Goal: Task Accomplishment & Management: Use online tool/utility

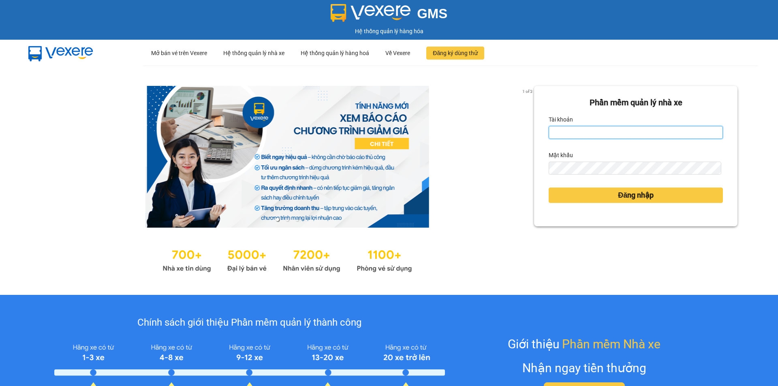
click at [586, 135] on input "Tài khoản" at bounding box center [636, 132] width 174 height 13
type input "ngockieu.tuannga"
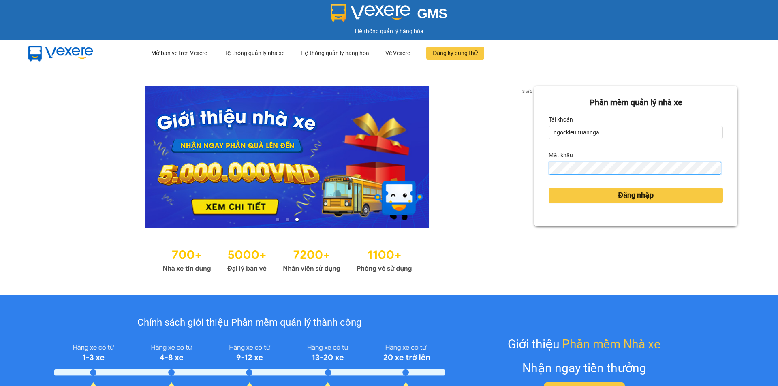
click at [549, 188] on button "Đăng nhập" at bounding box center [636, 195] width 174 height 15
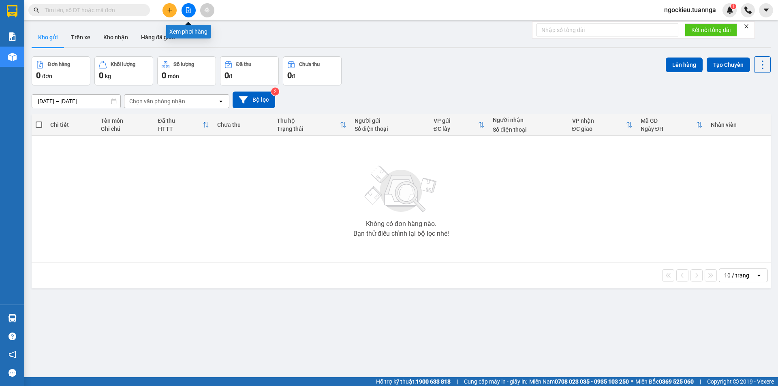
click at [190, 4] on button at bounding box center [189, 10] width 14 height 14
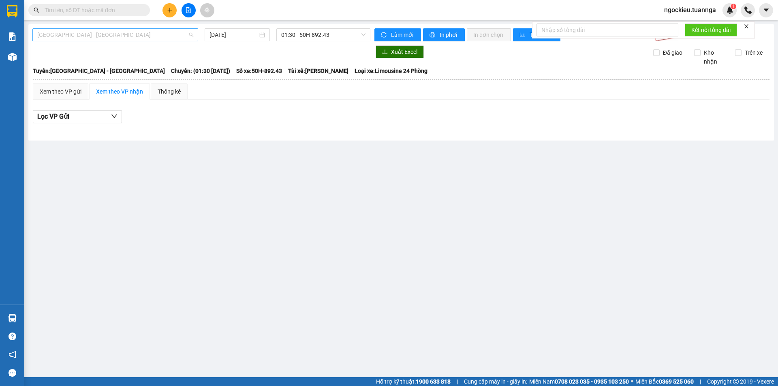
click at [118, 37] on span "Sài Gòn - Rạch Giá" at bounding box center [115, 35] width 156 height 12
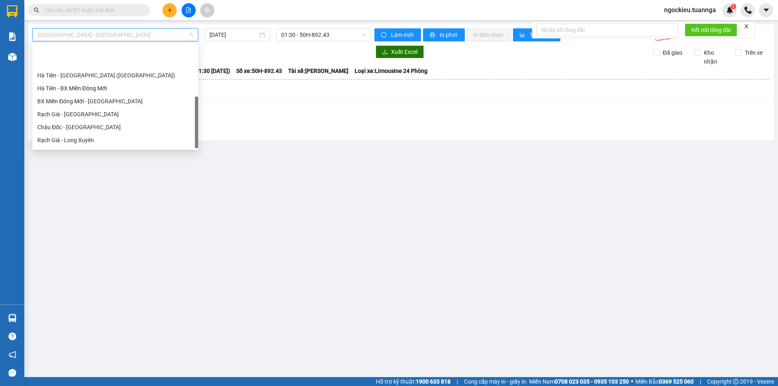
scroll to position [75, 0]
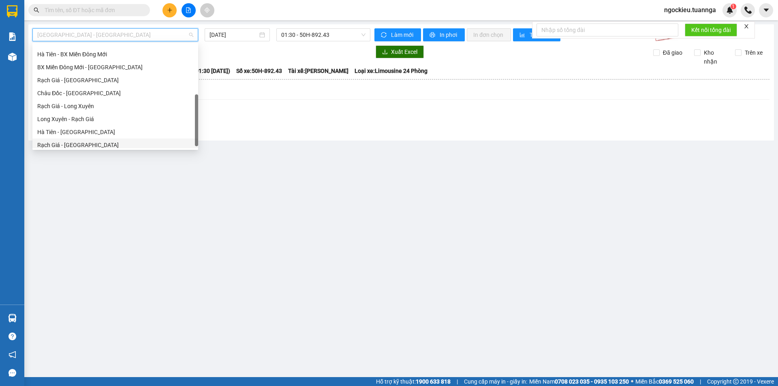
click at [66, 145] on div "Rạch Giá - Hà Tiên" at bounding box center [115, 145] width 156 height 9
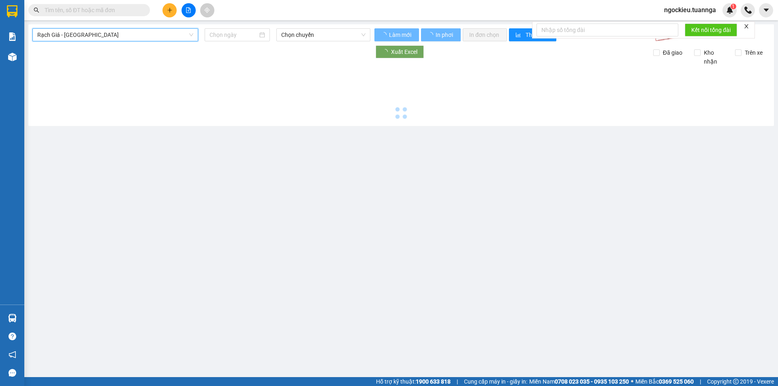
type input "14/10/2025"
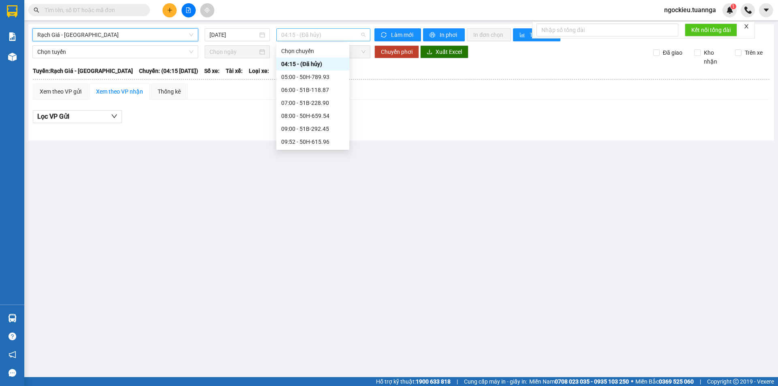
click at [306, 38] on span "04:15 - (Đã hủy)" at bounding box center [323, 35] width 84 height 12
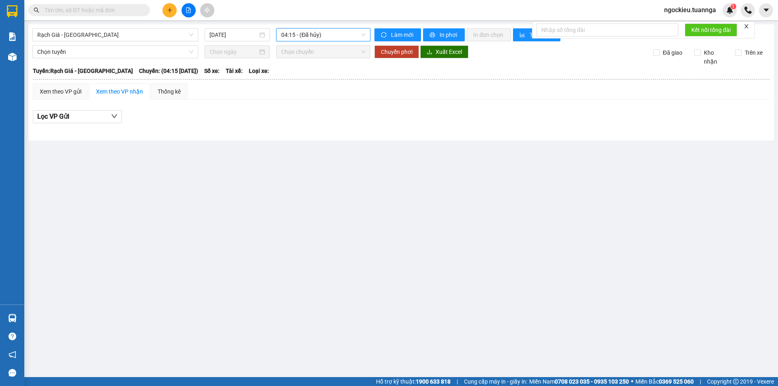
click at [315, 36] on span "04:15 - (Đã hủy)" at bounding box center [323, 35] width 84 height 12
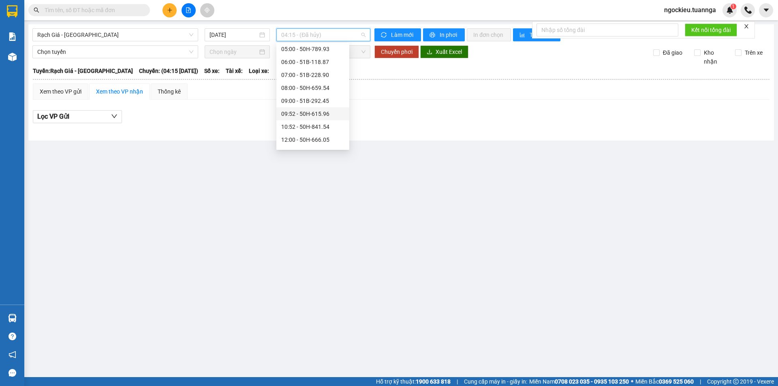
scroll to position [41, 0]
click at [299, 117] on div "10:52 - 50H-841.54" at bounding box center [312, 114] width 63 height 9
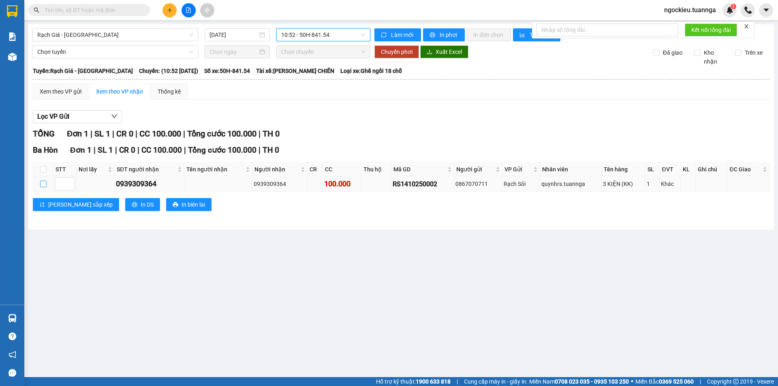
click at [40, 184] on input "checkbox" at bounding box center [43, 184] width 6 height 6
checkbox input "true"
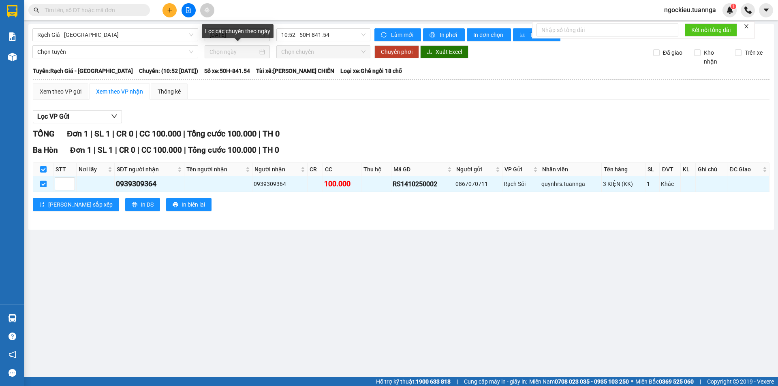
click at [221, 57] on div at bounding box center [237, 51] width 65 height 13
click at [146, 58] on span "Chọn tuyến" at bounding box center [115, 52] width 156 height 12
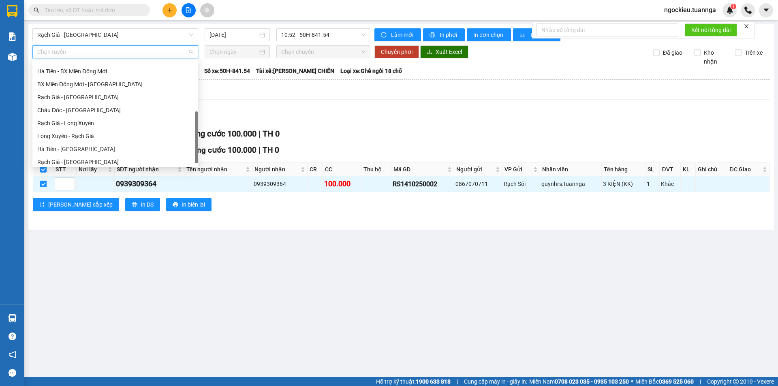
scroll to position [78, 0]
click at [63, 159] on div "Rạch Giá - Hà Tiên" at bounding box center [115, 158] width 156 height 9
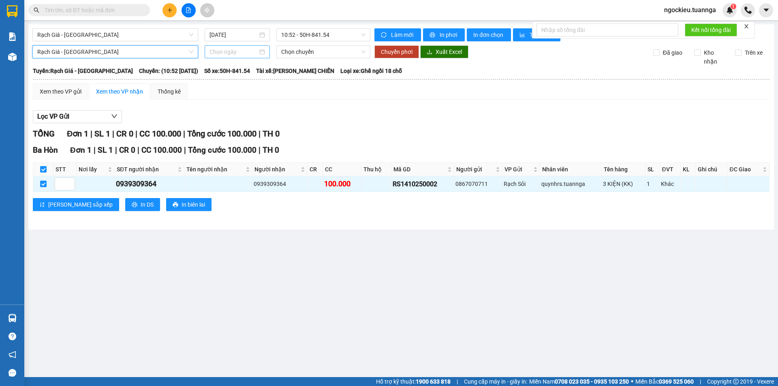
click at [244, 53] on input at bounding box center [233, 51] width 48 height 9
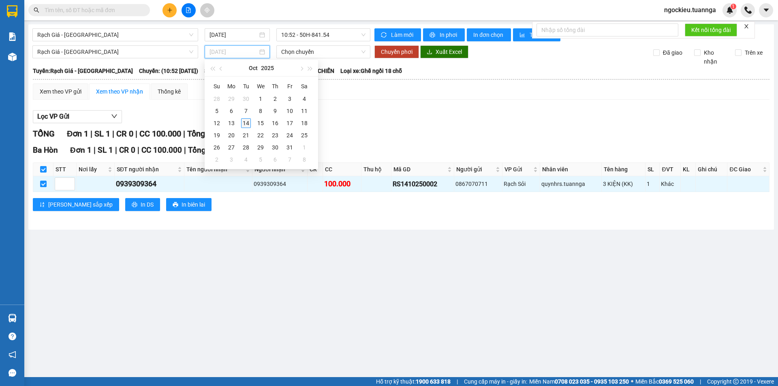
type input "14/10/2025"
click at [244, 124] on div "14" at bounding box center [246, 123] width 10 height 10
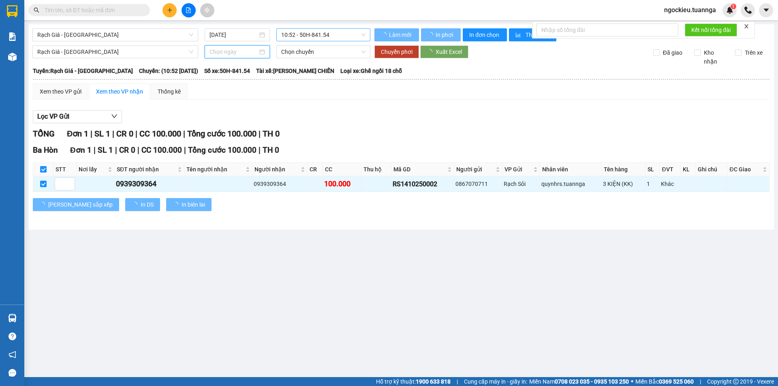
type input "14/10/2025"
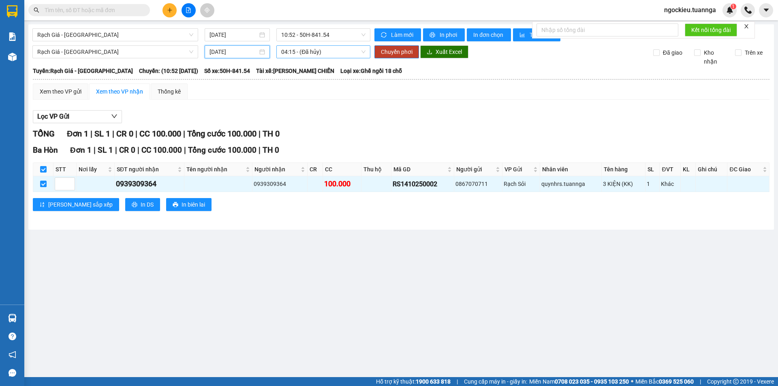
click at [303, 50] on span "04:15 - (Đã hủy)" at bounding box center [323, 52] width 84 height 12
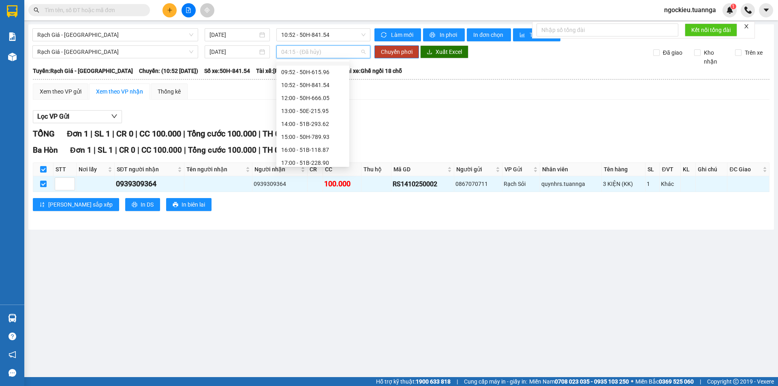
scroll to position [122, 0]
click at [301, 58] on span "04:15 - (Đã hủy)" at bounding box center [323, 52] width 84 height 12
click at [311, 105] on div "13:00 - 50E-215.95" at bounding box center [312, 103] width 63 height 9
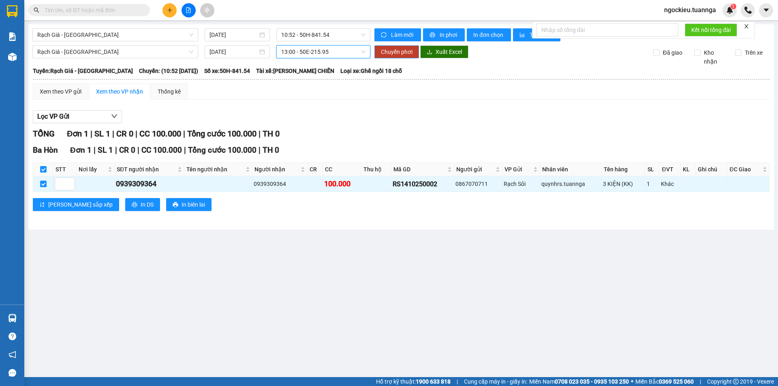
click at [388, 53] on span "Chuyển phơi" at bounding box center [397, 51] width 32 height 9
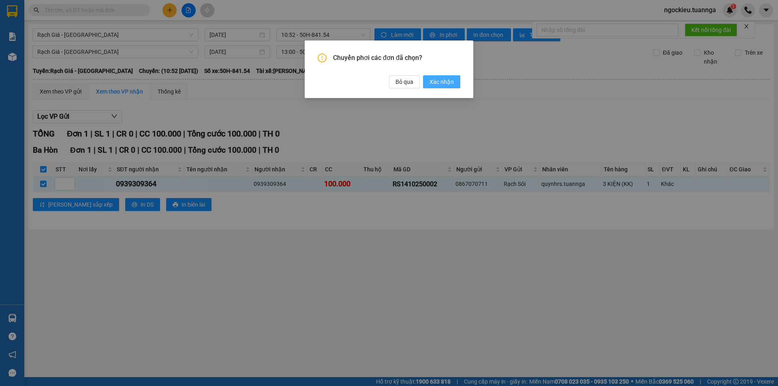
click at [433, 86] on span "Xác nhận" at bounding box center [442, 81] width 24 height 9
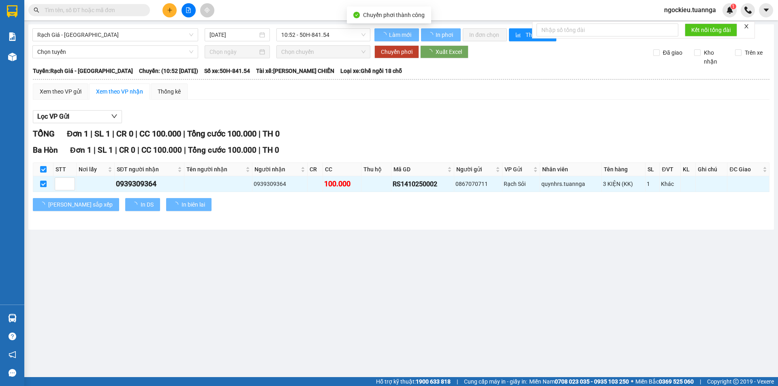
checkbox input "false"
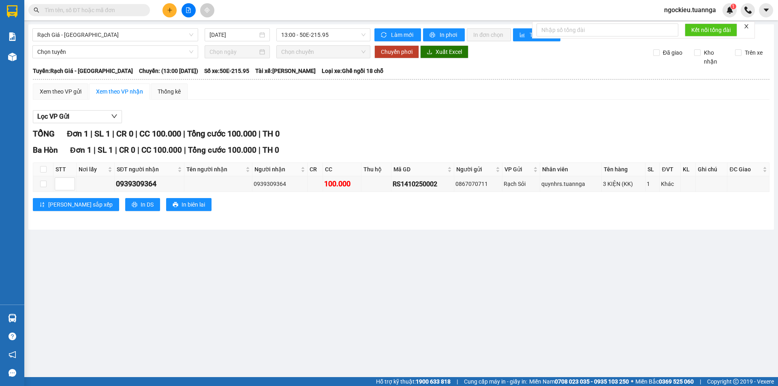
click at [704, 12] on span "ngockieu.tuannga" at bounding box center [690, 10] width 65 height 10
click at [692, 27] on span "Đăng xuất" at bounding box center [694, 25] width 48 height 9
